Goal: Complete application form

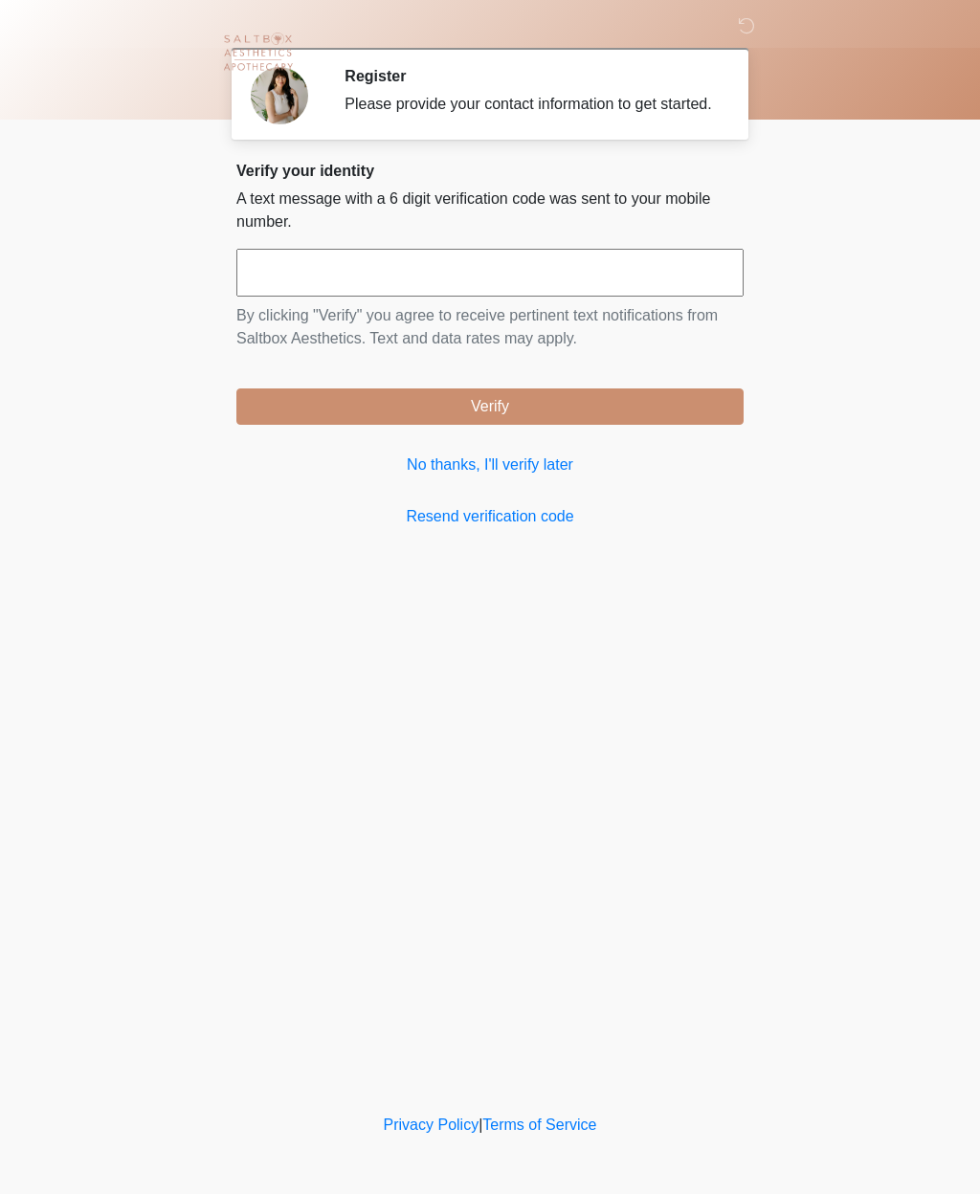
click at [504, 297] on input "text" at bounding box center [489, 273] width 507 height 48
type input "******"
click at [568, 425] on button "Verify" at bounding box center [489, 406] width 507 height 36
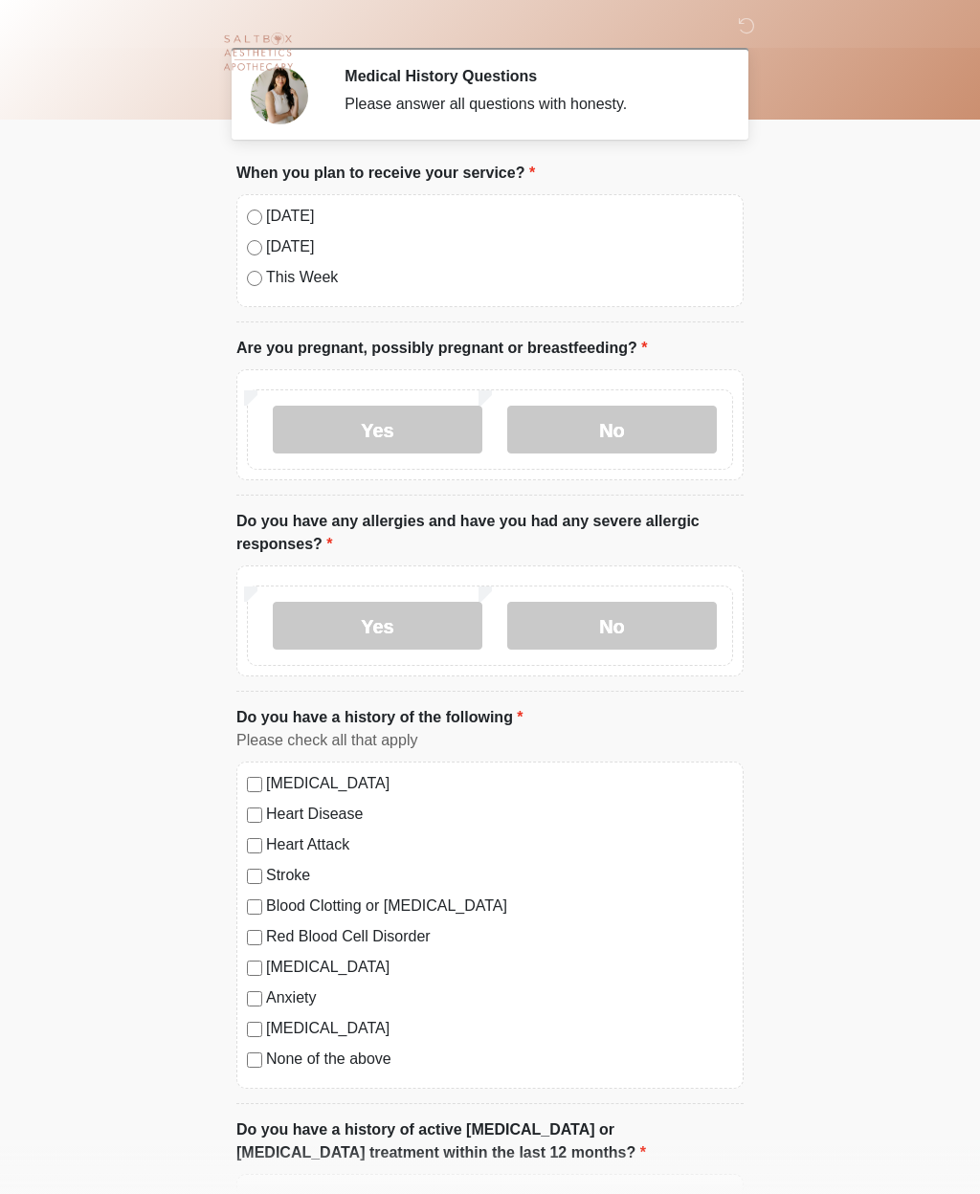
click at [620, 436] on label "No" at bounding box center [612, 430] width 210 height 48
click at [630, 637] on label "No" at bounding box center [612, 626] width 210 height 48
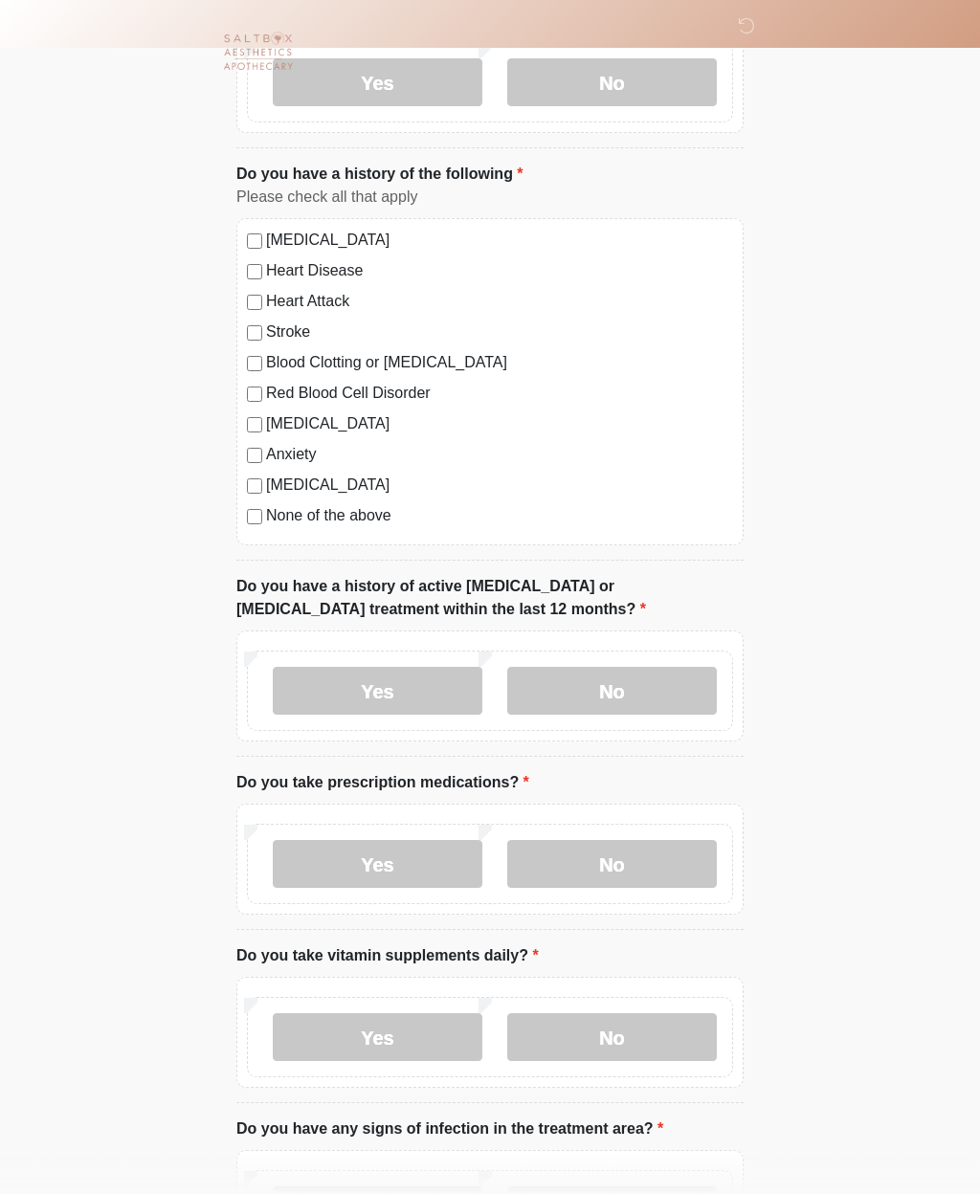
scroll to position [543, 0]
click at [667, 697] on label "No" at bounding box center [612, 691] width 210 height 48
click at [441, 869] on label "Yes" at bounding box center [378, 863] width 210 height 48
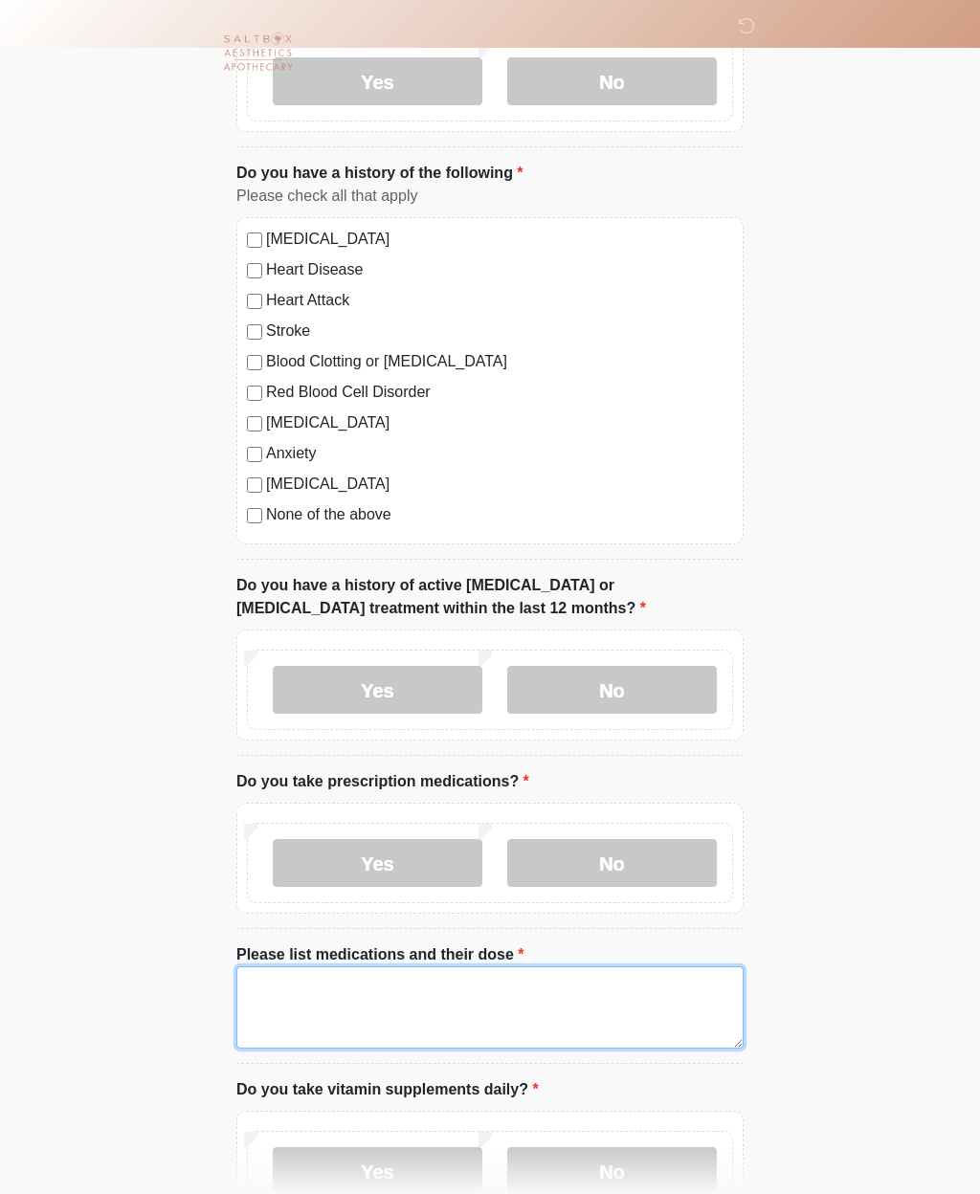
click at [424, 1006] on textarea "Please list medications and their dose" at bounding box center [489, 1007] width 507 height 82
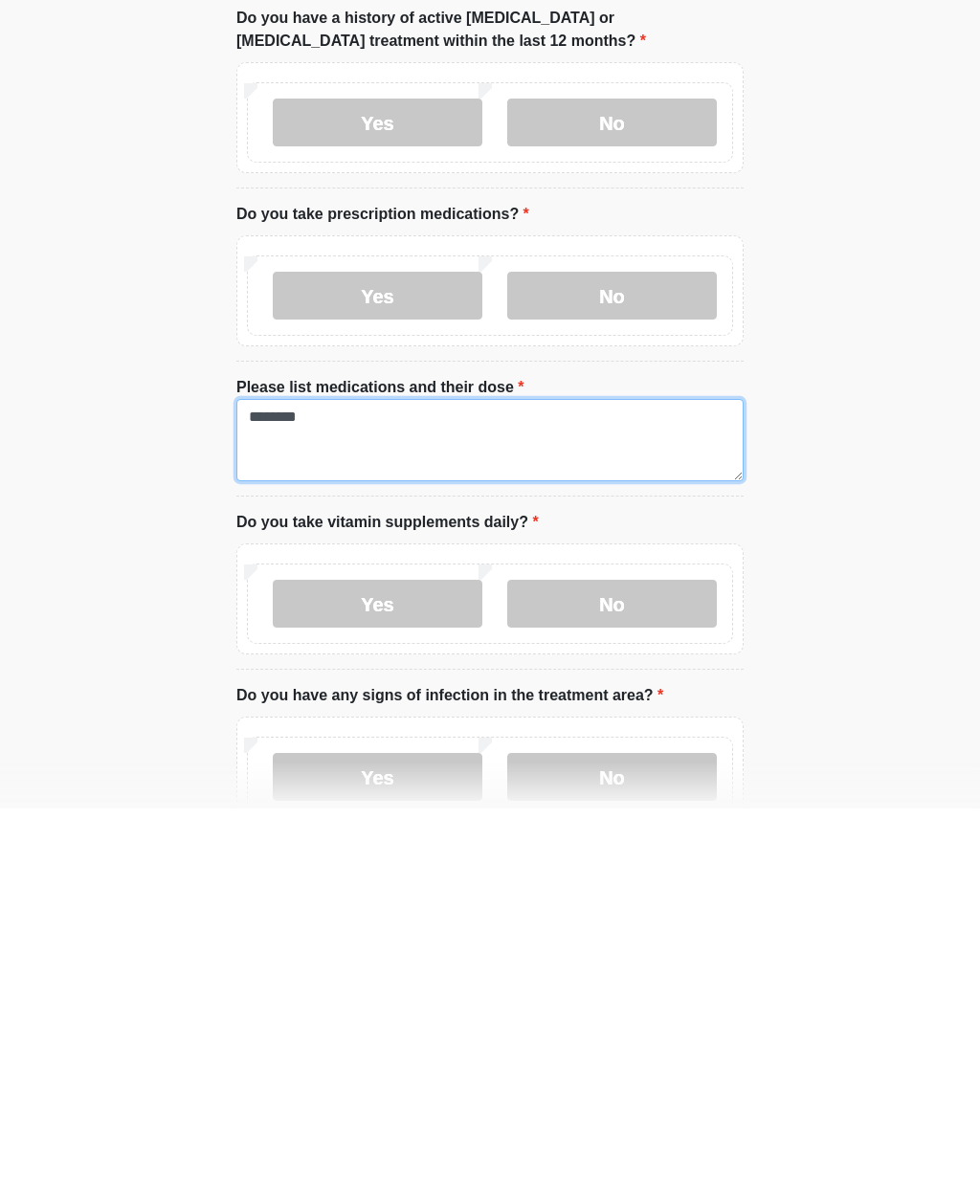
type textarea "*******"
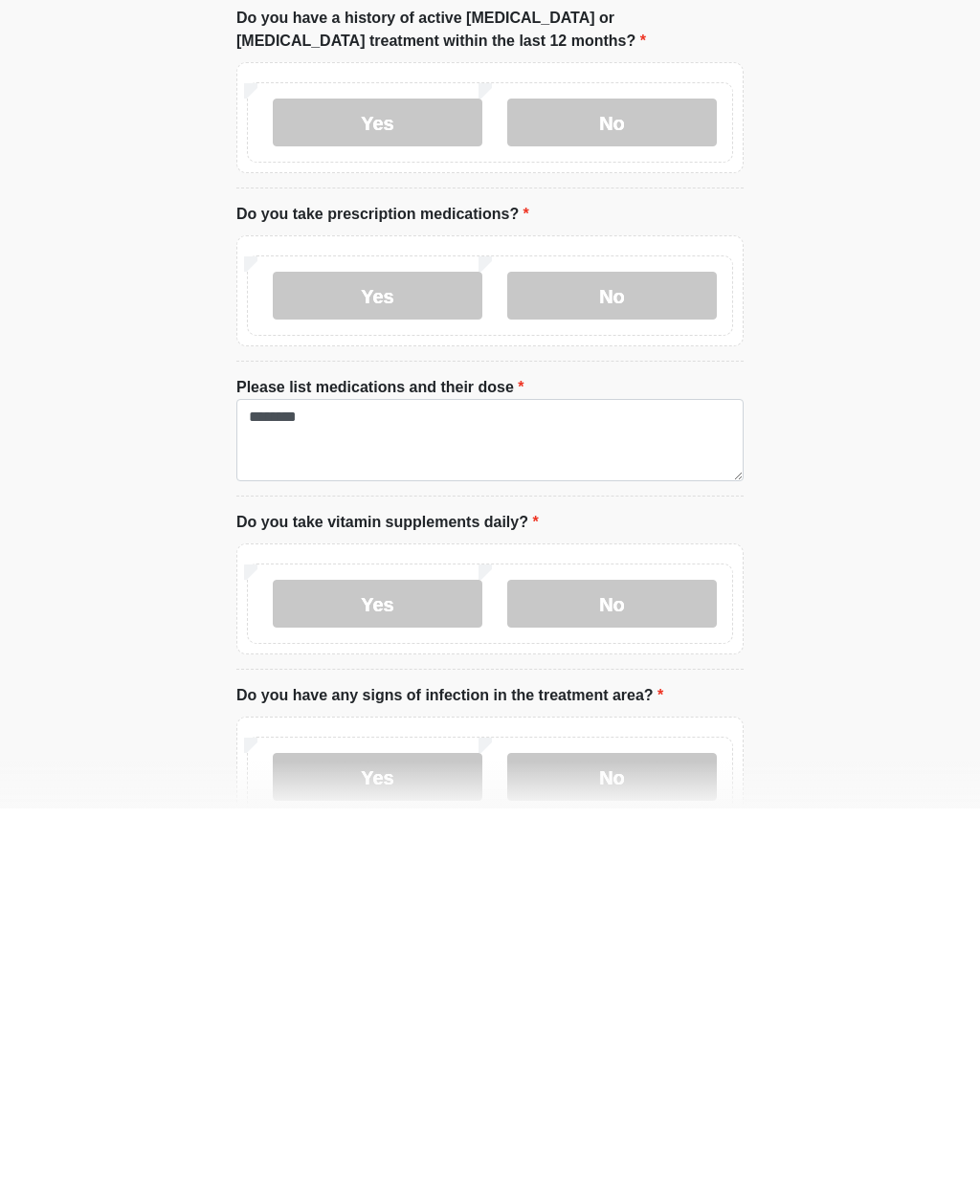
click at [641, 965] on label "No" at bounding box center [612, 989] width 210 height 48
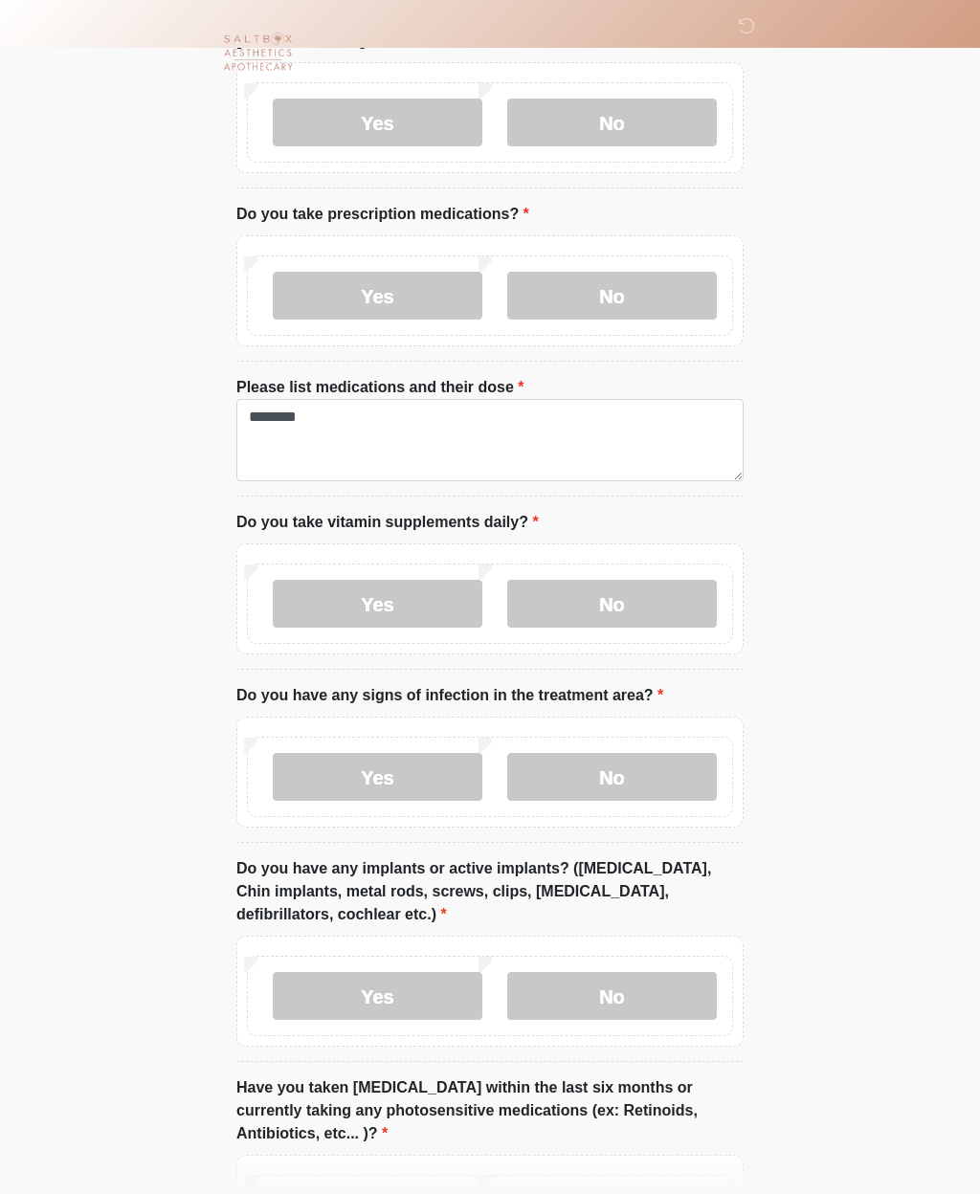
click at [622, 780] on label "No" at bounding box center [612, 777] width 210 height 48
click at [573, 1037] on div "Yes No" at bounding box center [489, 991] width 507 height 111
click at [586, 1005] on label "No" at bounding box center [612, 996] width 210 height 48
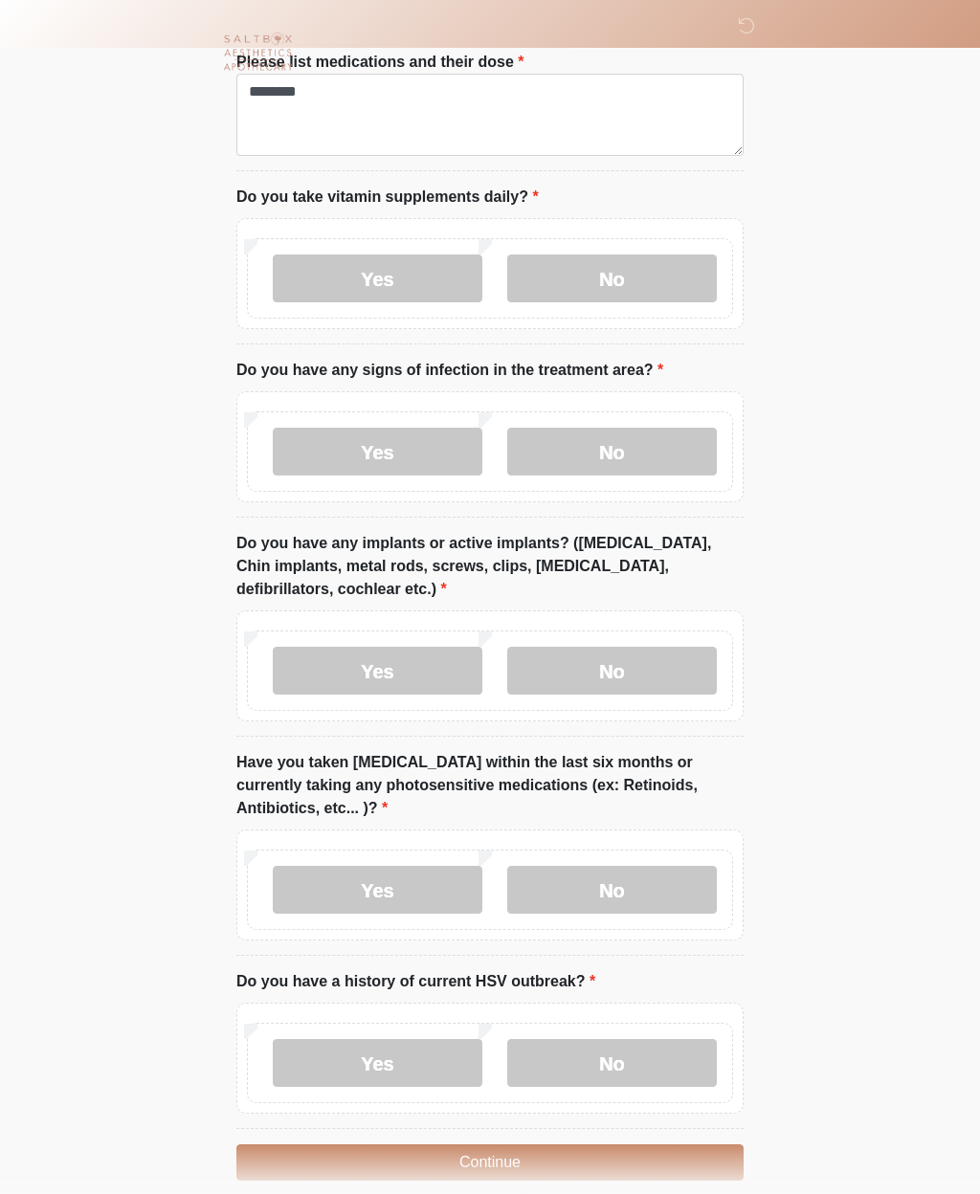
scroll to position [1455, 0]
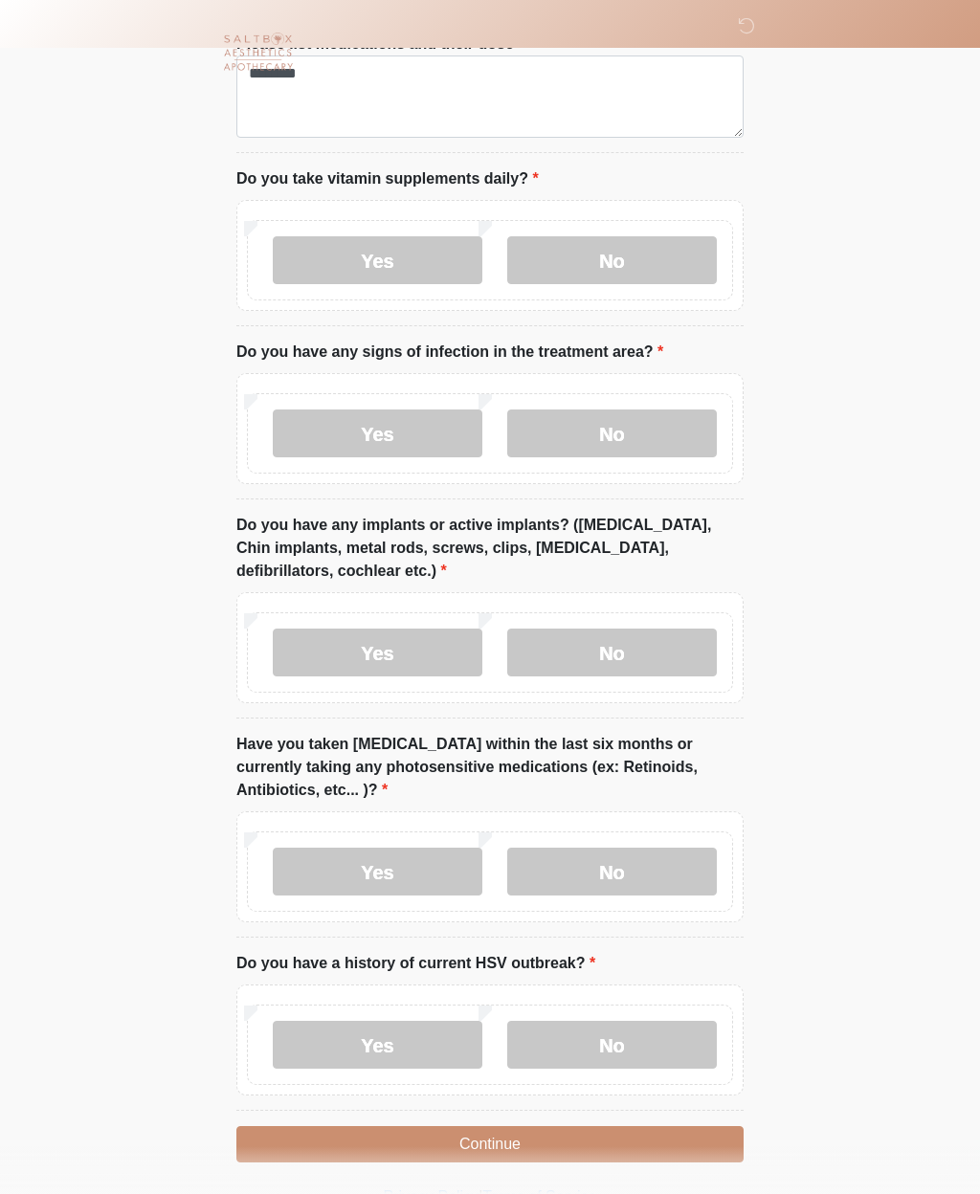
click at [644, 874] on label "No" at bounding box center [612, 872] width 210 height 48
click at [612, 1045] on label "No" at bounding box center [612, 1045] width 210 height 48
click at [553, 1146] on button "Continue" at bounding box center [489, 1144] width 507 height 36
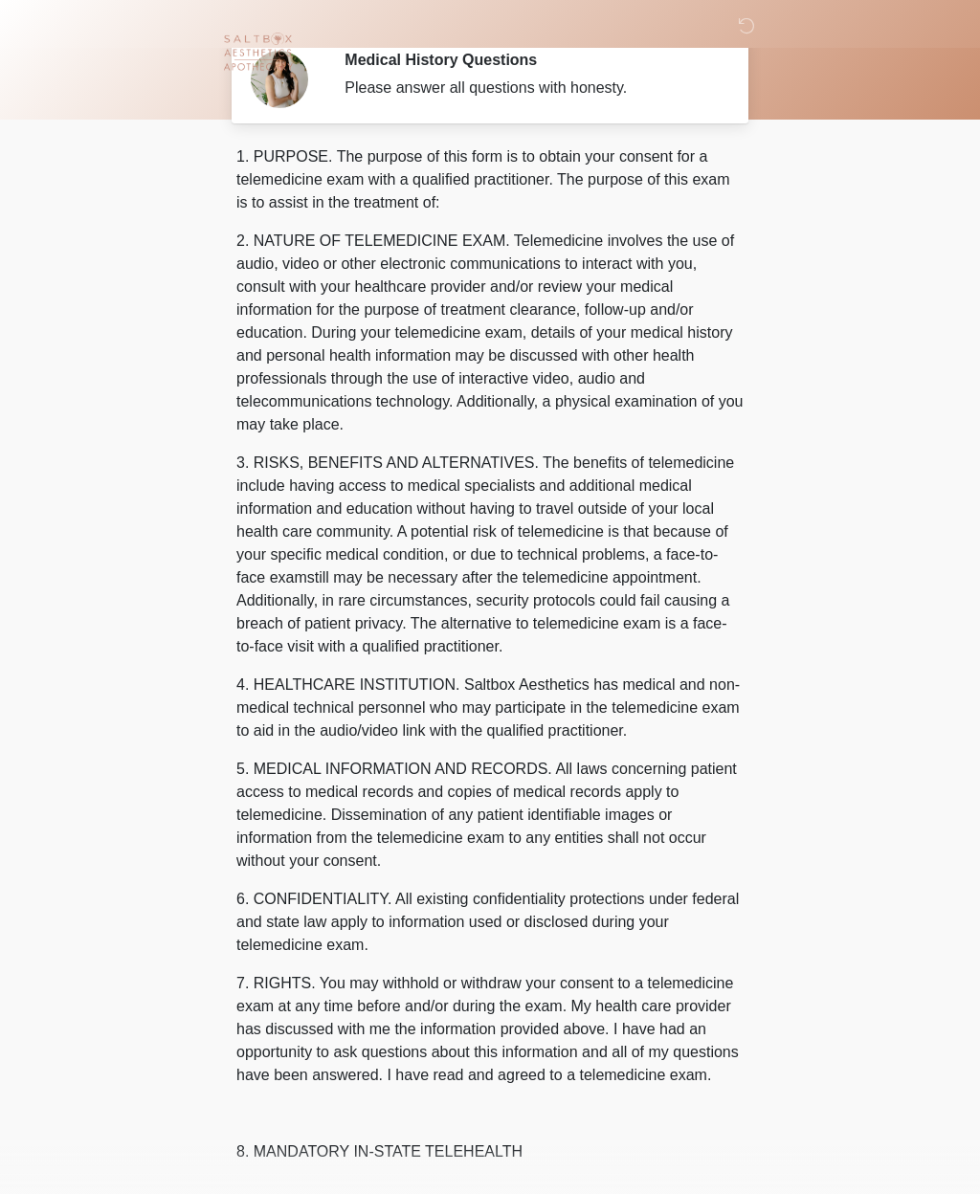
scroll to position [0, 0]
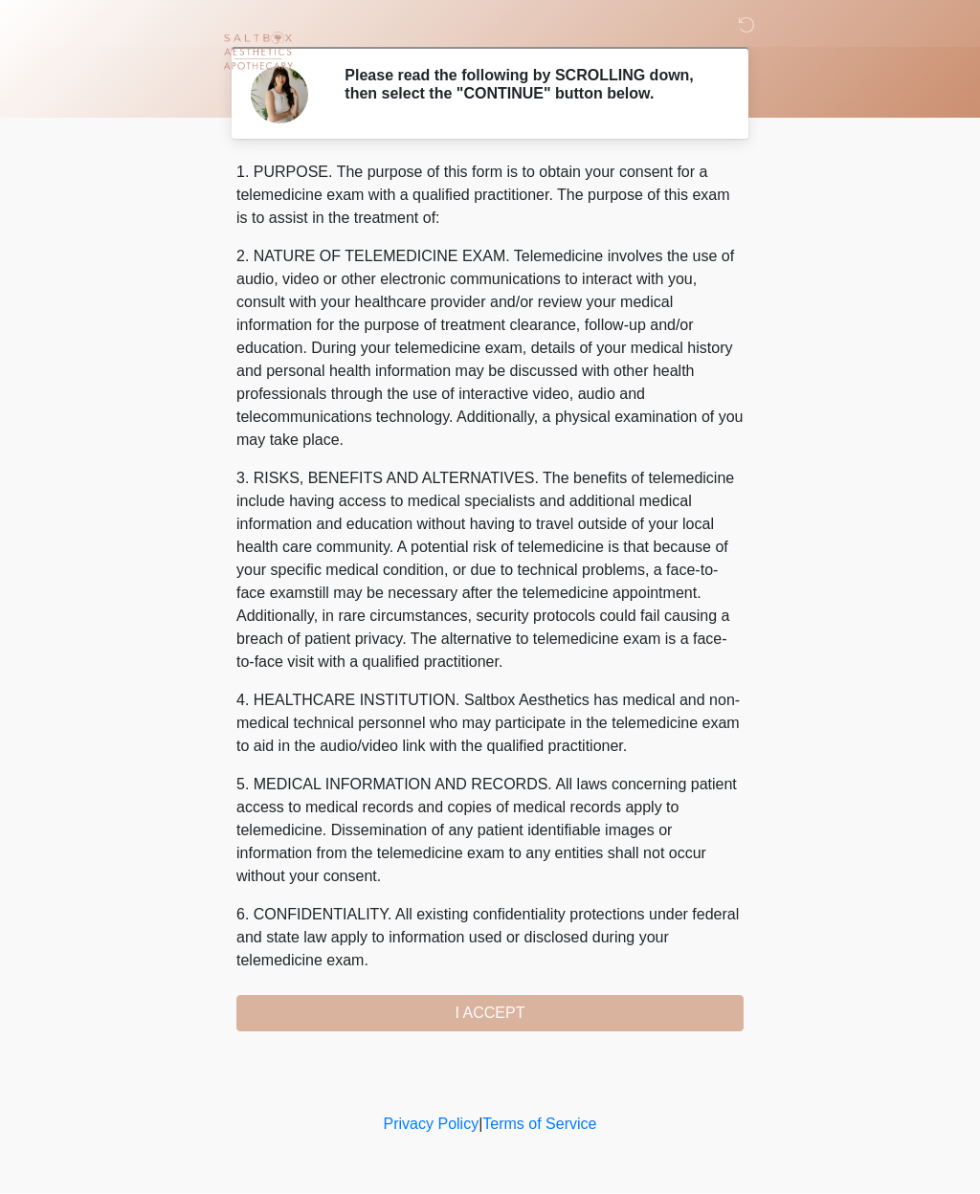
click at [558, 1013] on div "1. PURPOSE. The purpose of this form is to obtain your consent for a telemedici…" at bounding box center [489, 597] width 507 height 871
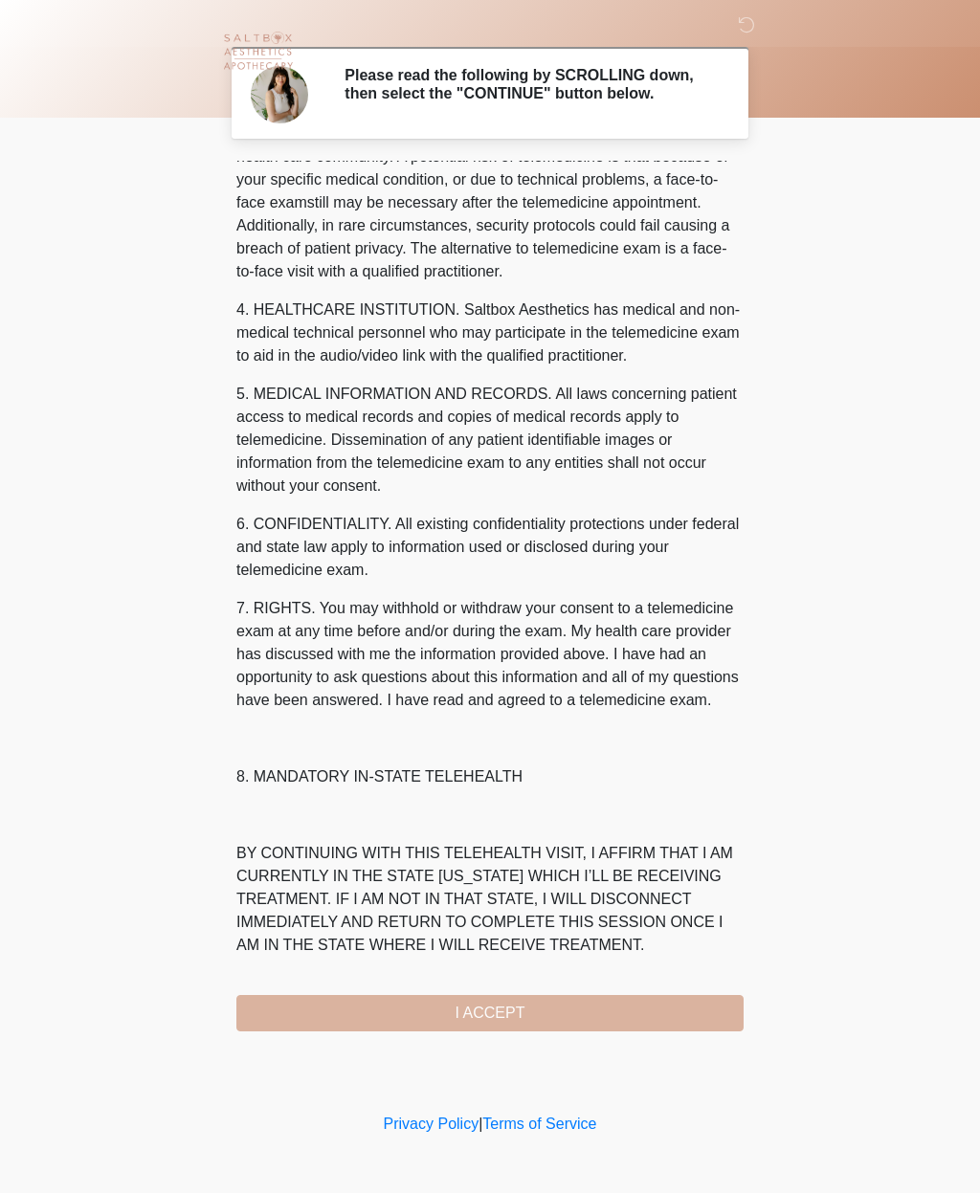
scroll to position [459, 0]
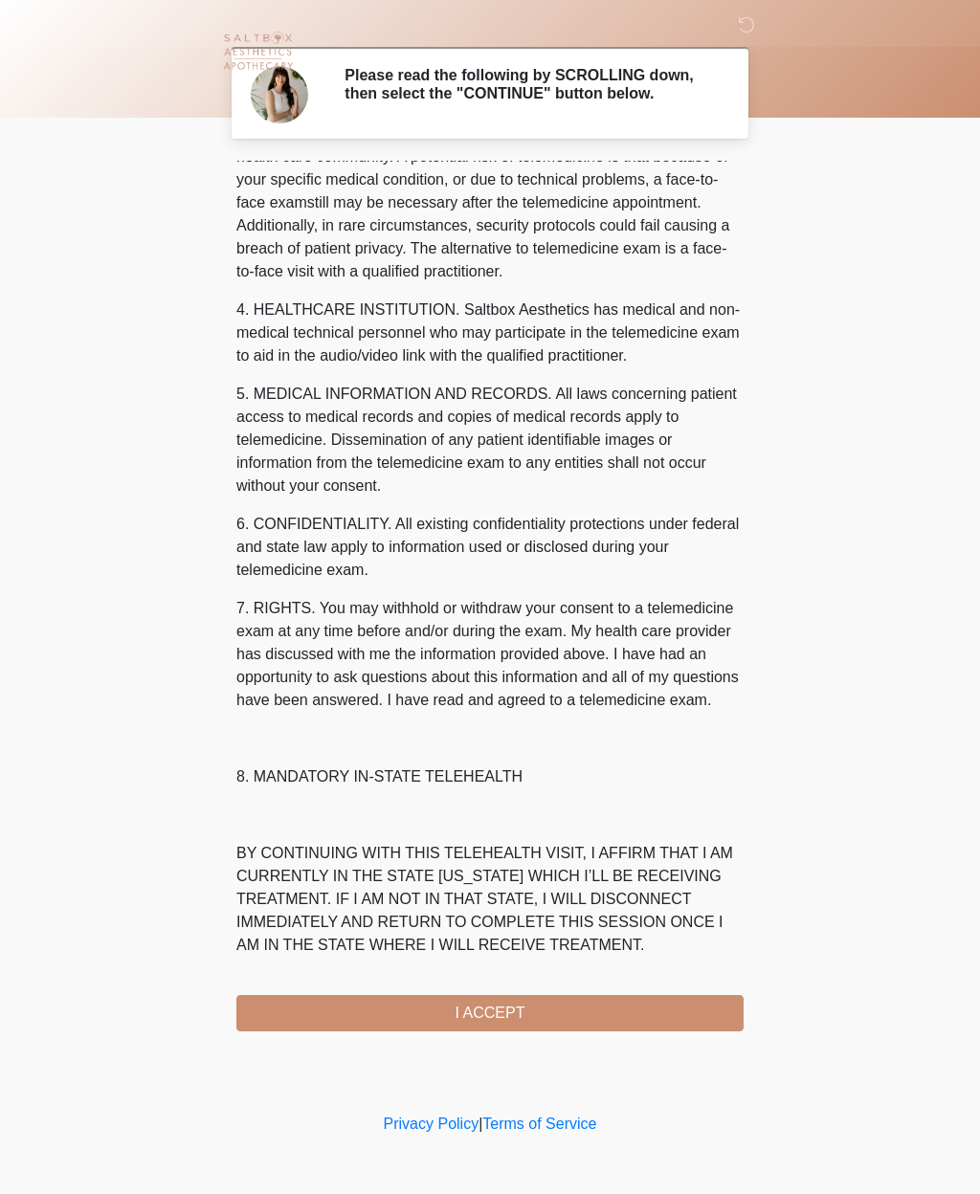
click at [520, 1022] on button "I ACCEPT" at bounding box center [489, 1014] width 507 height 36
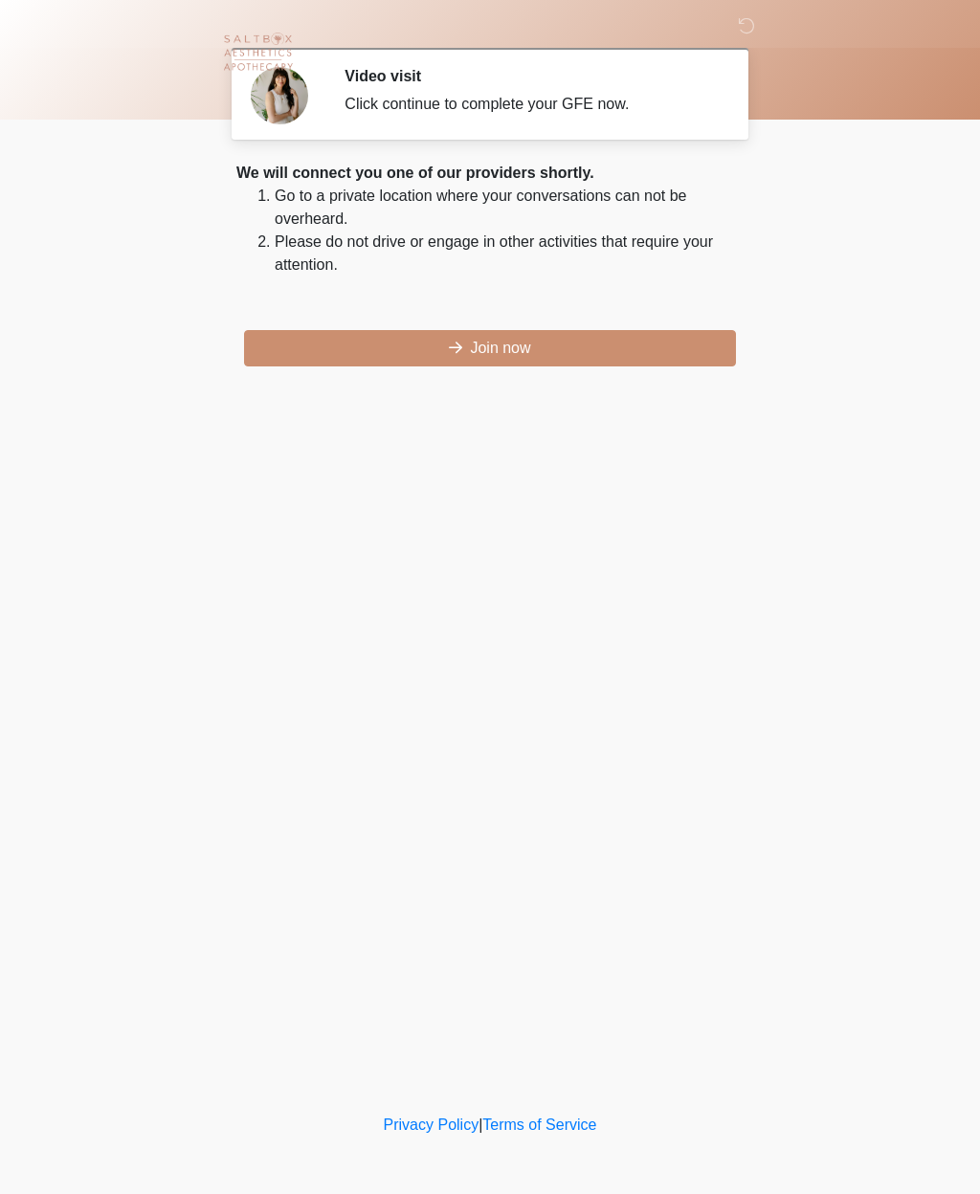
click at [585, 324] on div "We will connect you one of our providers shortly. Go to a private location wher…" at bounding box center [489, 264] width 507 height 205
click at [606, 354] on button "Join now" at bounding box center [490, 348] width 492 height 36
